Goal: Navigation & Orientation: Find specific page/section

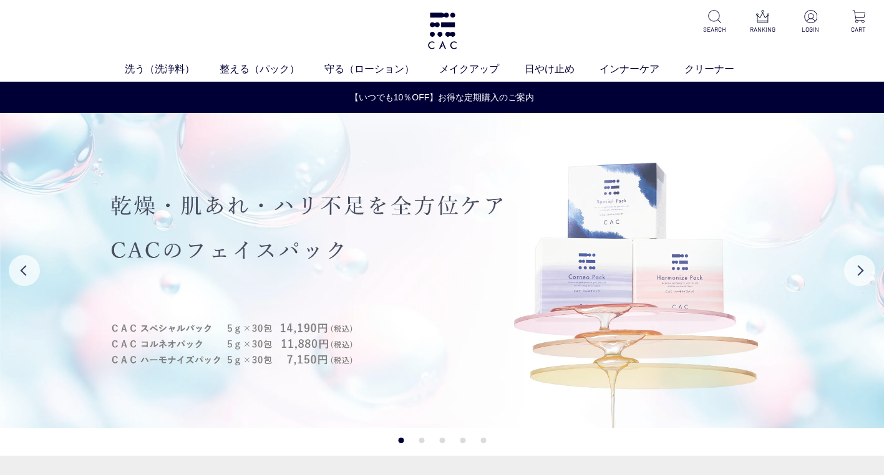
drag, startPoint x: 686, startPoint y: 294, endPoint x: 425, endPoint y: 301, distance: 261.5
click at [425, 301] on img at bounding box center [442, 271] width 884 height 316
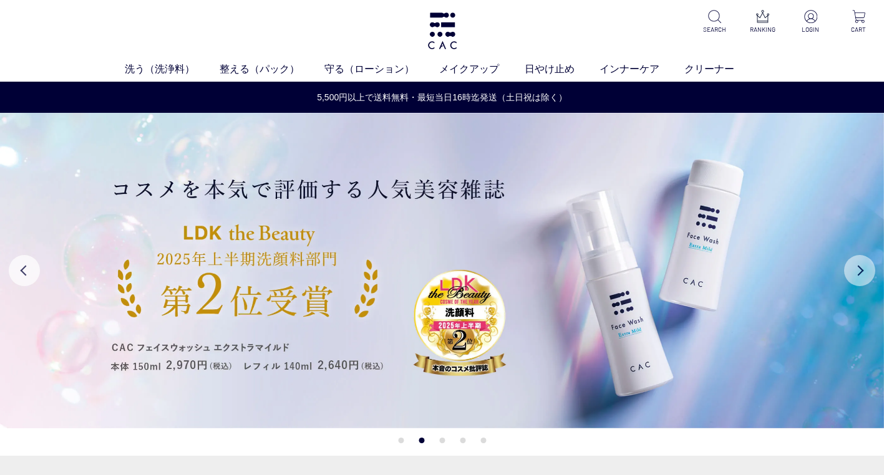
click at [869, 270] on button "Next" at bounding box center [859, 270] width 31 height 31
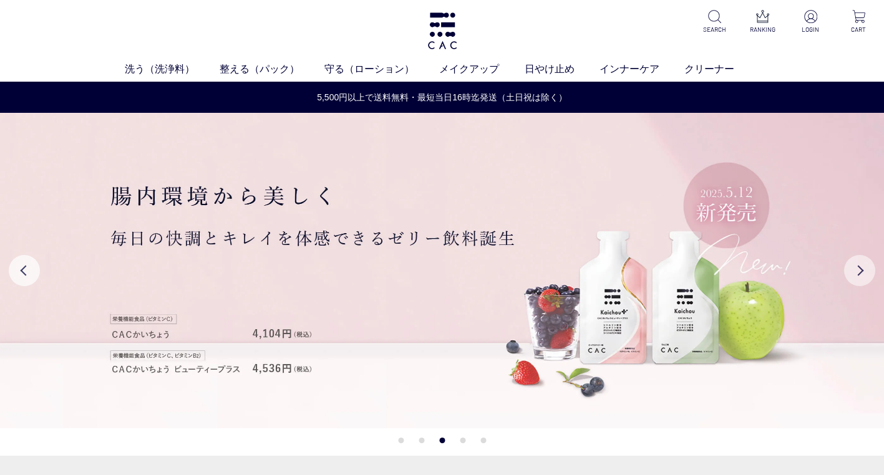
click at [869, 270] on button "Next" at bounding box center [859, 270] width 31 height 31
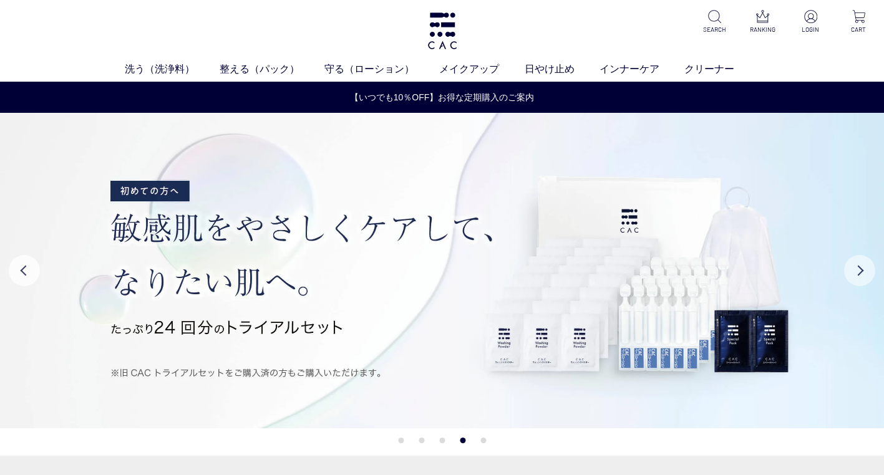
click at [869, 270] on button "Next" at bounding box center [859, 270] width 31 height 31
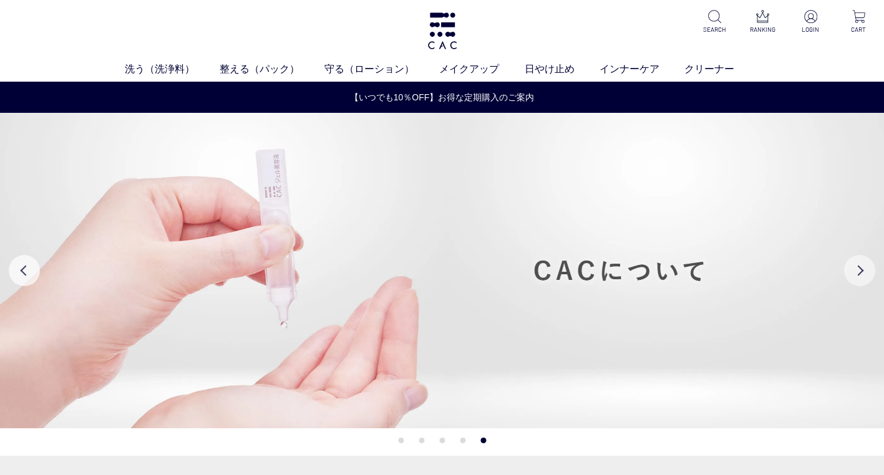
click at [869, 270] on button "Next" at bounding box center [859, 270] width 31 height 31
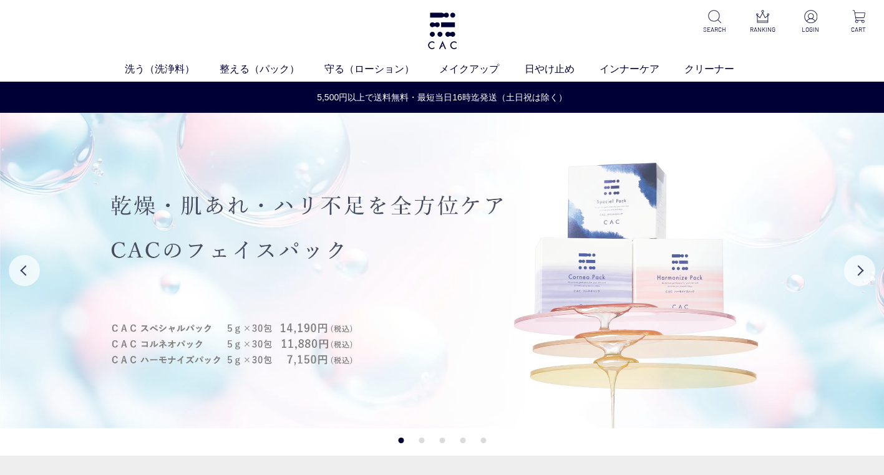
click at [525, 238] on img at bounding box center [442, 271] width 884 height 316
